Goal: Task Accomplishment & Management: Use online tool/utility

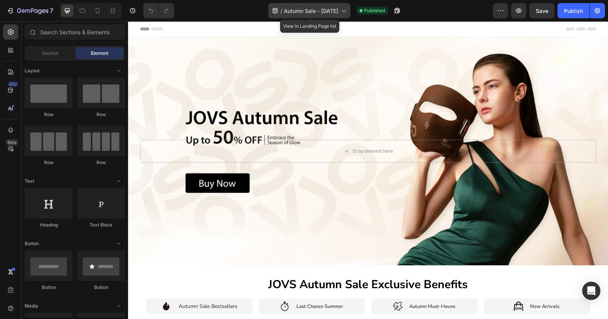
click at [331, 11] on span "Autumn Sale - [DATE]" at bounding box center [311, 11] width 54 height 8
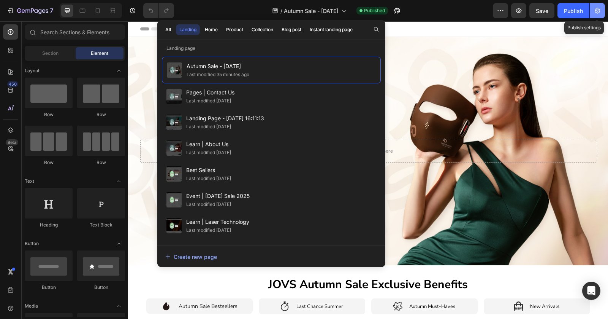
click at [600, 11] on icon "button" at bounding box center [598, 11] width 8 height 8
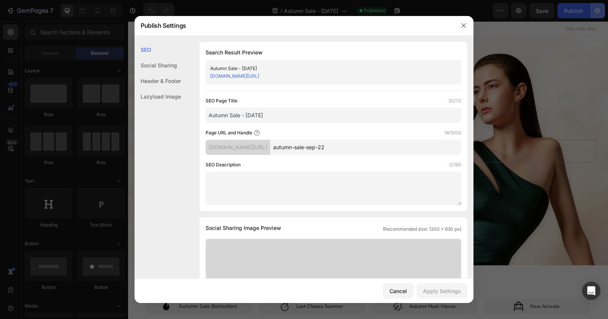
click at [600, 11] on div at bounding box center [304, 159] width 608 height 319
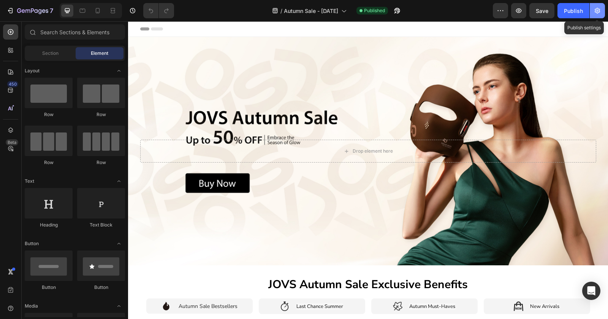
click at [598, 4] on button "button" at bounding box center [597, 10] width 15 height 15
click at [595, 10] on icon "button" at bounding box center [597, 11] width 5 height 6
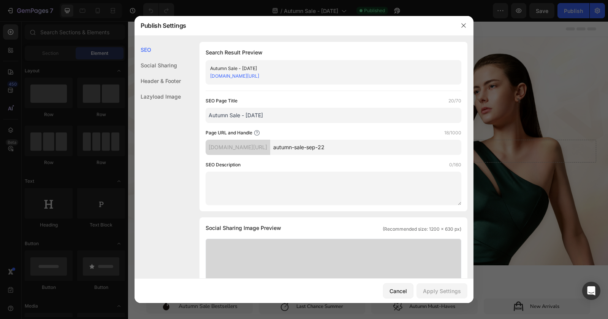
click at [350, 148] on input "autumn-sale-sep-22" at bounding box center [365, 147] width 191 height 15
paste input "holiday-sale"
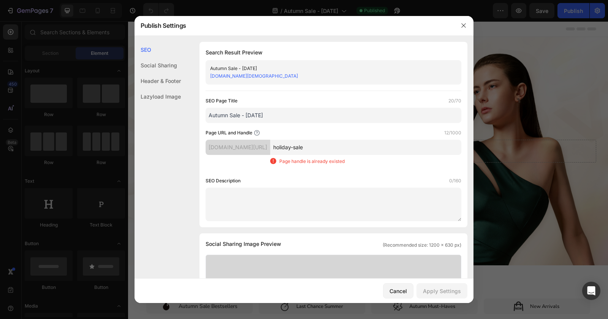
click at [333, 148] on input "holiday-sale" at bounding box center [365, 147] width 191 height 15
type input "holiday-[PERSON_NAME]"
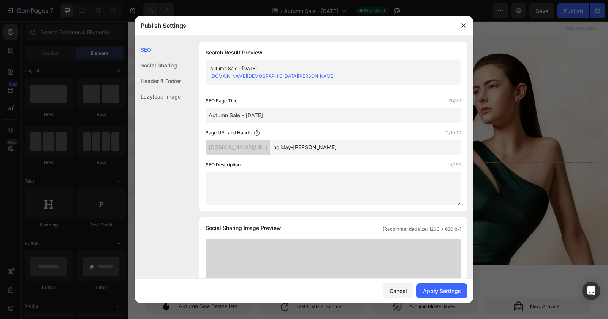
click at [334, 150] on input "holiday-[PERSON_NAME]" at bounding box center [365, 147] width 191 height 15
